Goal: Register for event/course

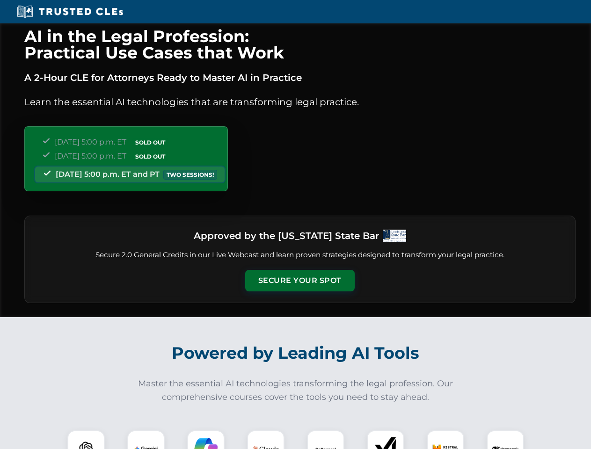
click at [300, 281] on button "Secure Your Spot" at bounding box center [300, 281] width 110 height 22
click at [86, 440] on img at bounding box center [86, 449] width 27 height 27
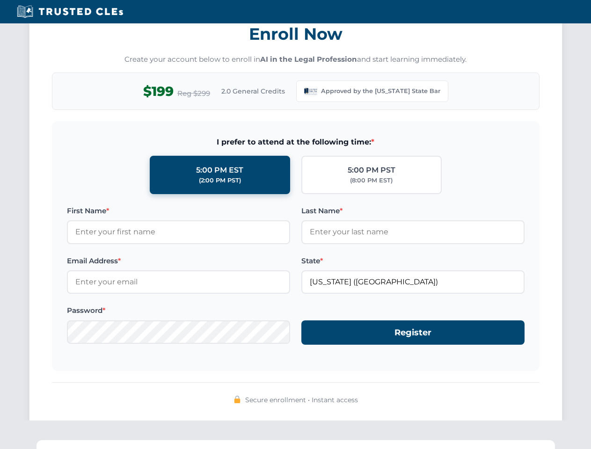
scroll to position [912, 0]
